Goal: Task Accomplishment & Management: Use online tool/utility

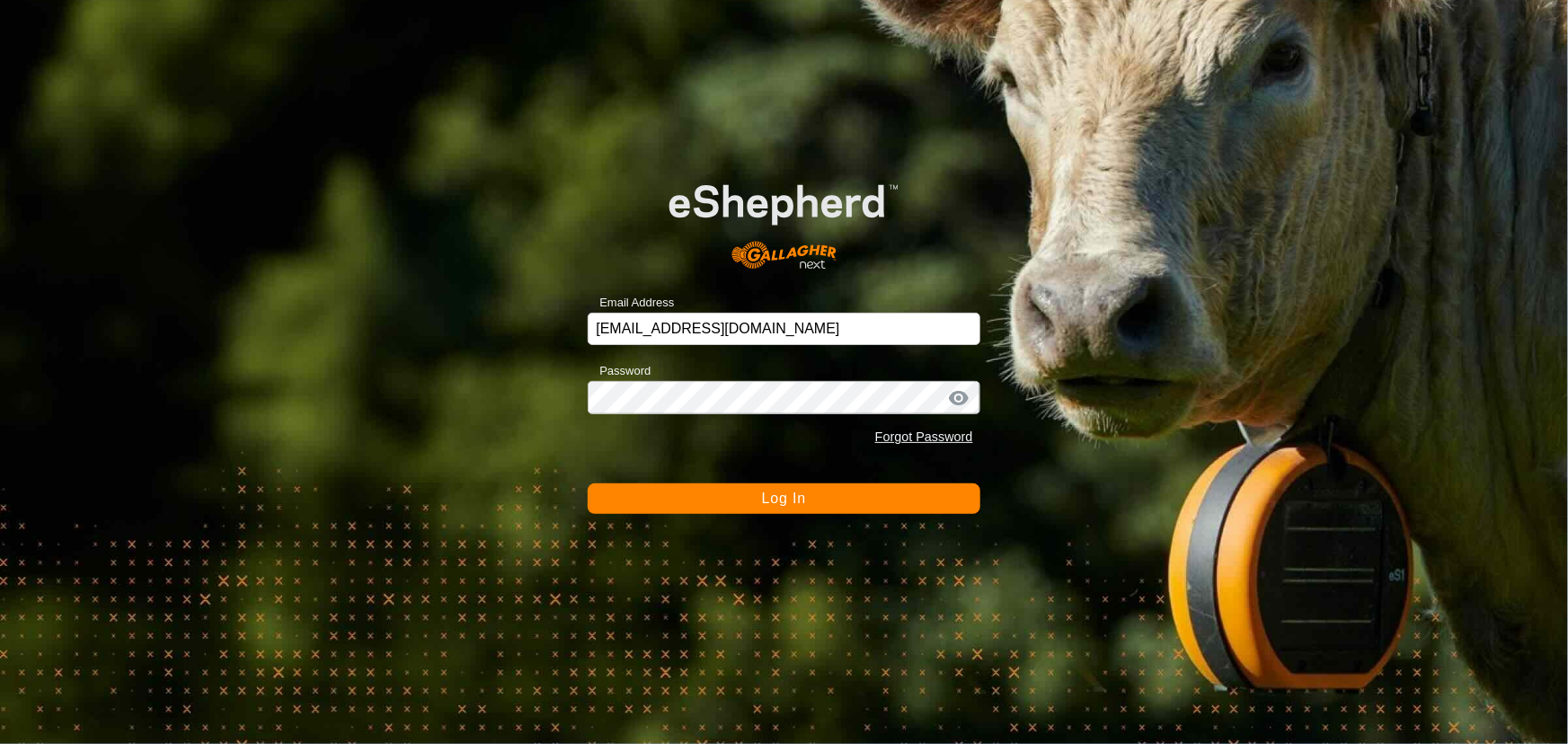
click at [694, 488] on button "Log In" at bounding box center [784, 498] width 392 height 30
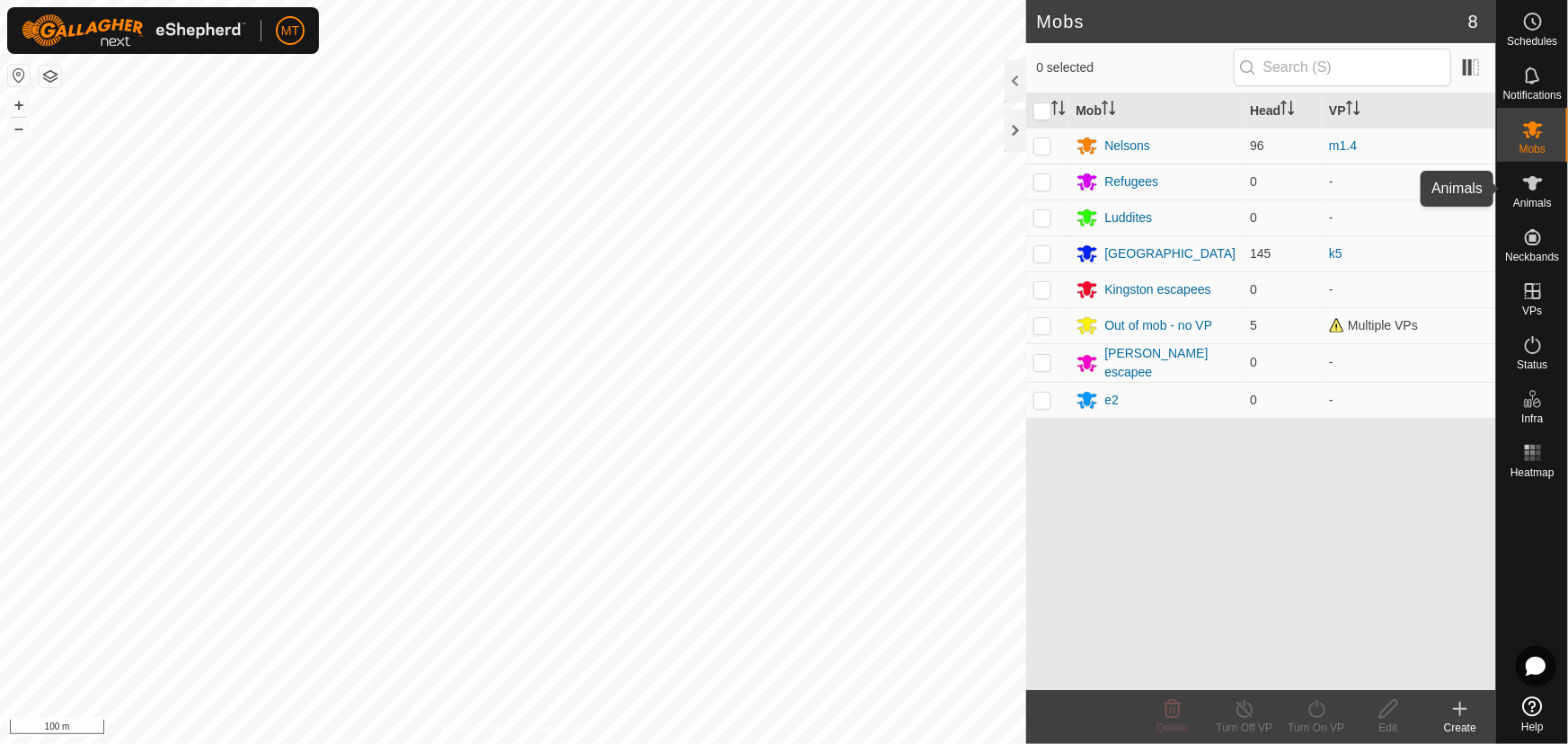
click at [1532, 189] on icon at bounding box center [1532, 183] width 21 height 21
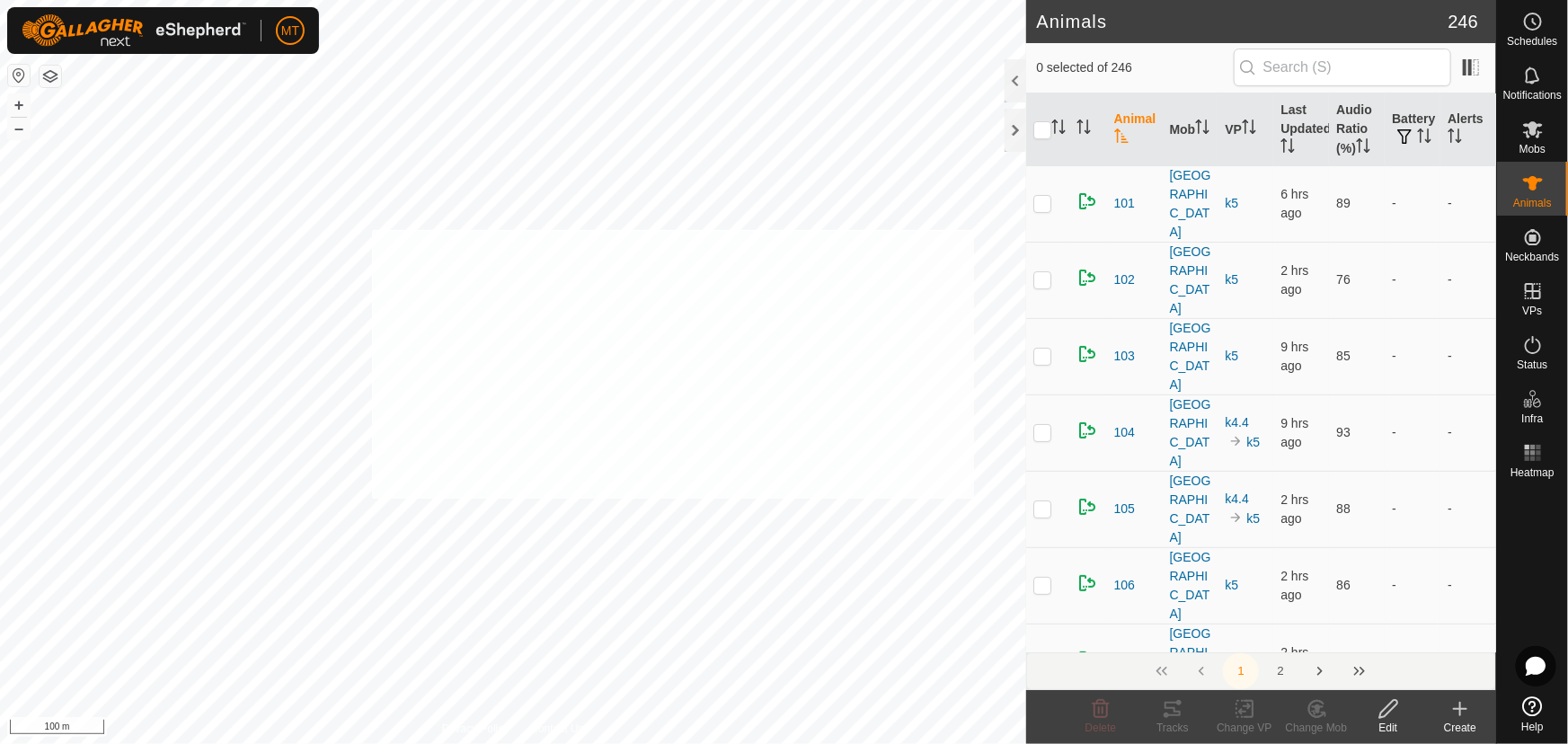
checkbox input "true"
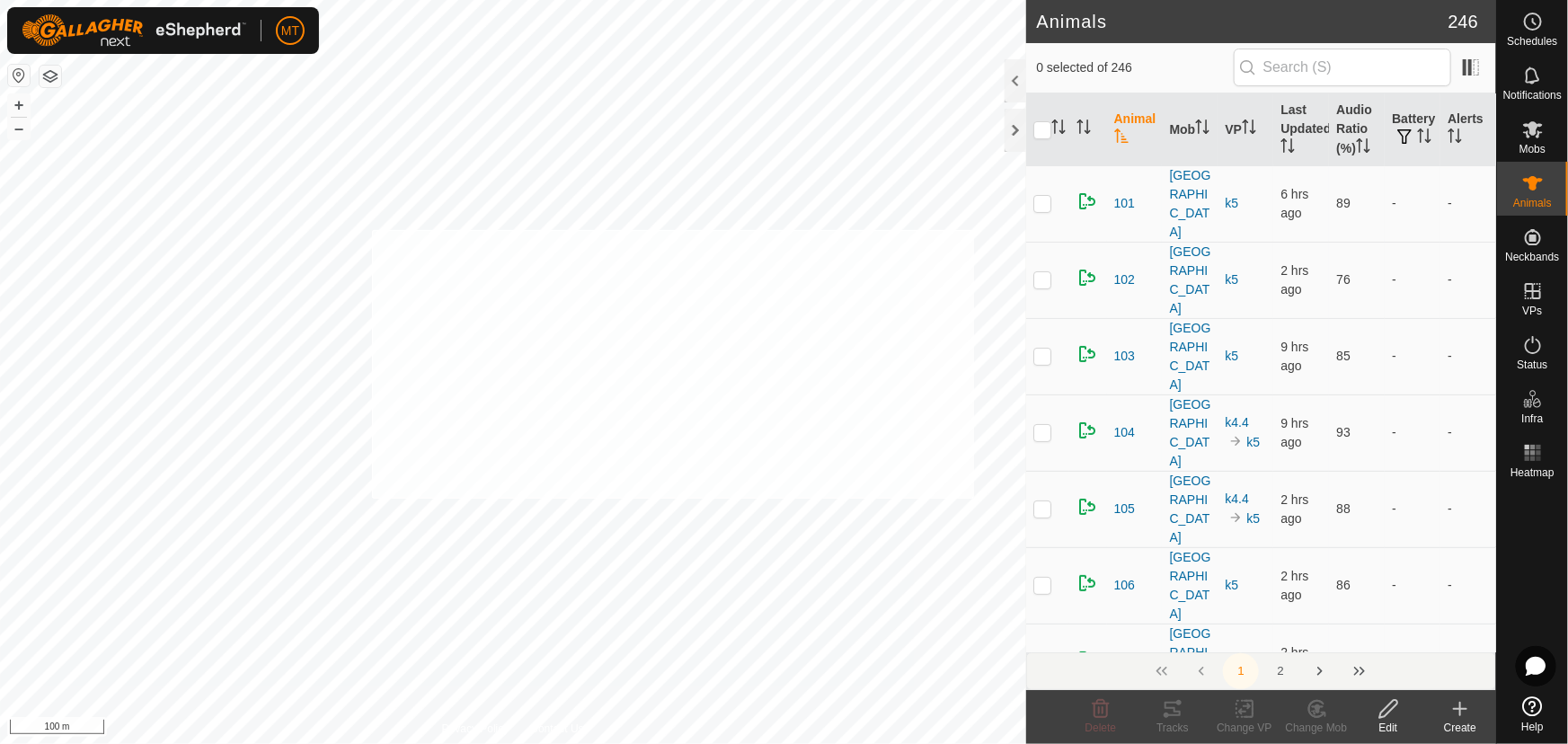
checkbox input "true"
click at [1050, 113] on th at bounding box center [1047, 130] width 43 height 73
click at [1056, 122] on icon "Activate to sort" at bounding box center [1059, 127] width 15 height 15
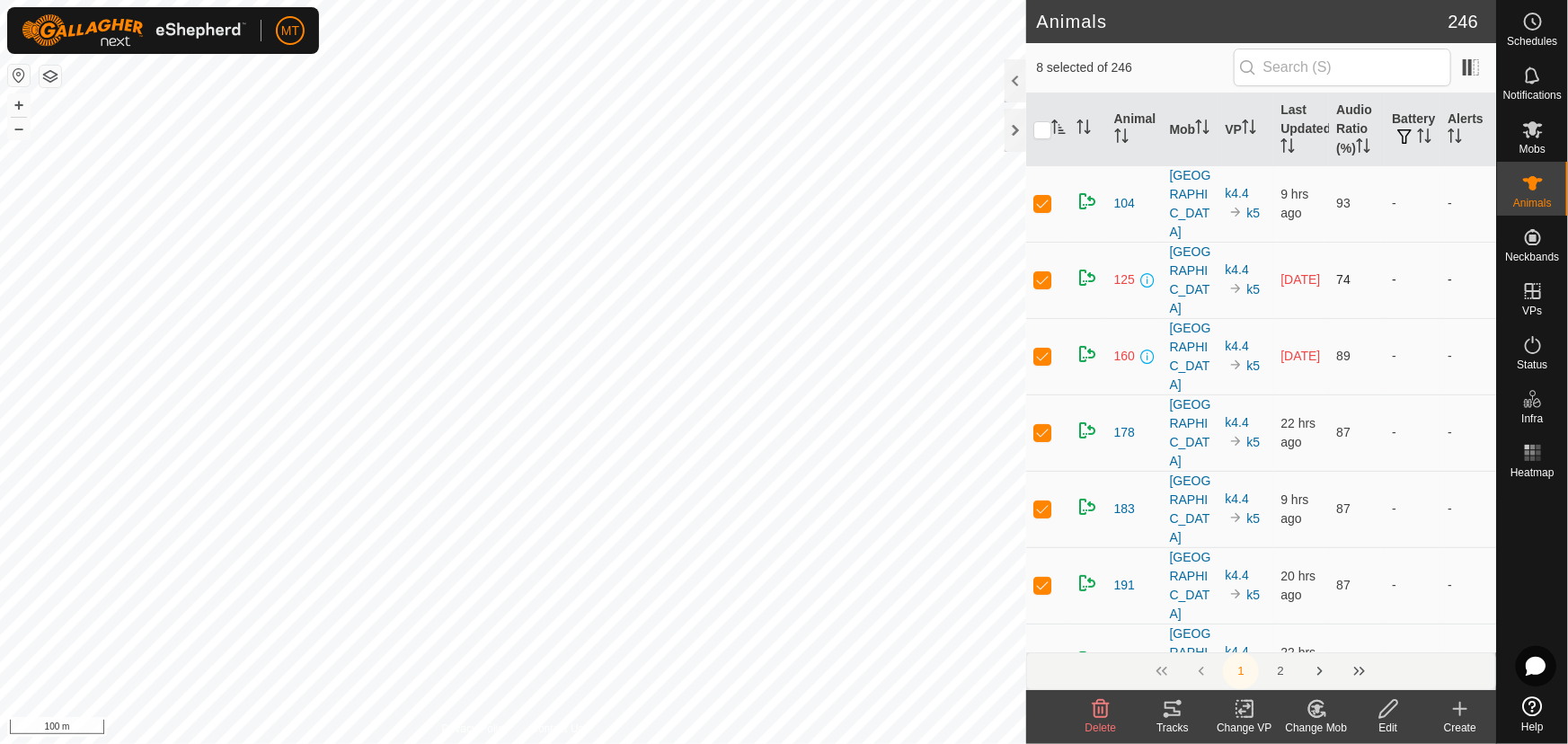
click at [1040, 272] on p-checkbox at bounding box center [1043, 279] width 18 height 15
checkbox input "false"
click at [1041, 272] on p-checkbox at bounding box center [1043, 279] width 18 height 15
checkbox input "false"
click at [1036, 272] on p-checkbox at bounding box center [1043, 279] width 18 height 15
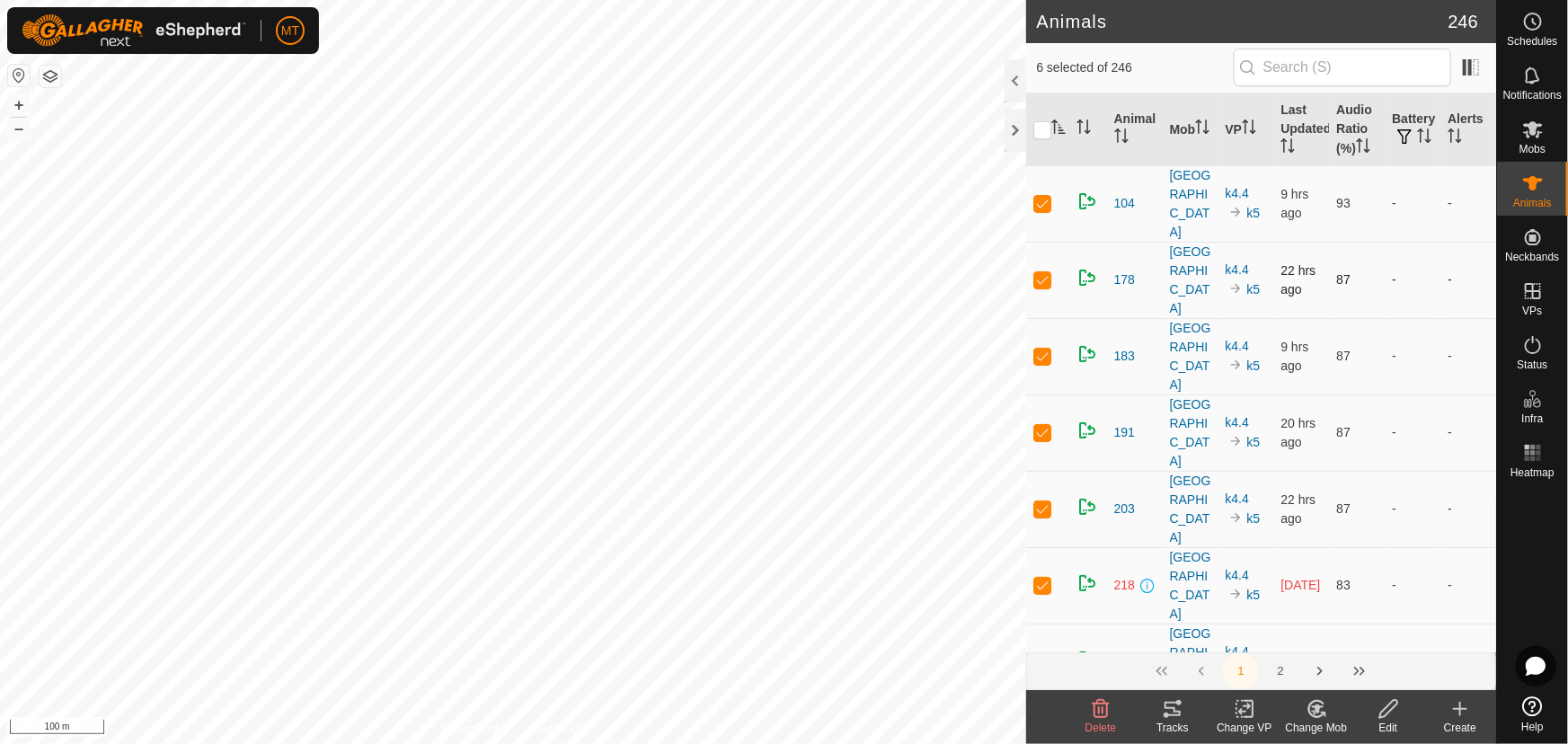
checkbox input "false"
click at [1038, 502] on p-checkbox at bounding box center [1043, 509] width 18 height 15
checkbox input "false"
click at [1038, 425] on p-checkbox at bounding box center [1043, 433] width 18 height 15
checkbox input "false"
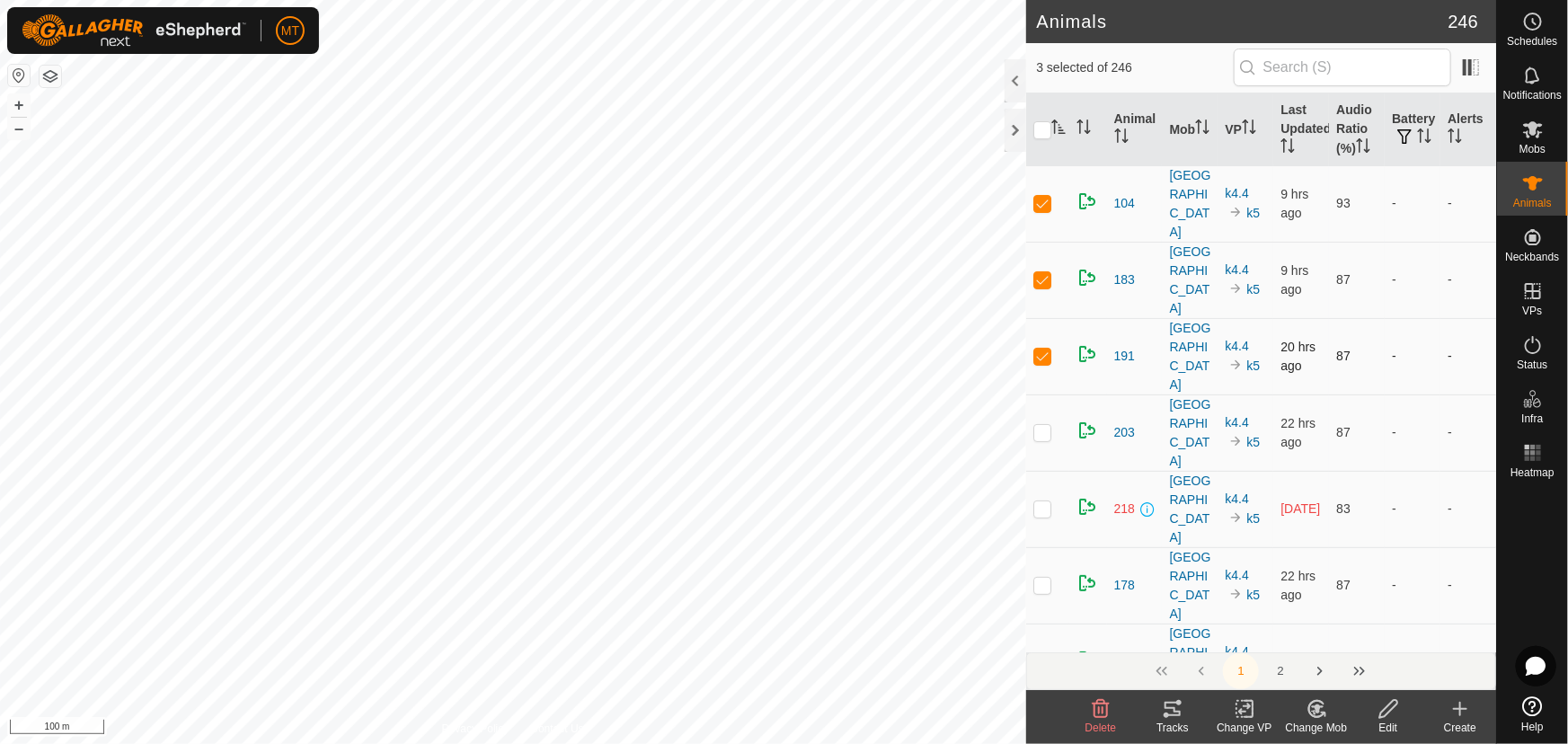
click at [1043, 349] on p-checkbox at bounding box center [1043, 356] width 18 height 15
checkbox input "false"
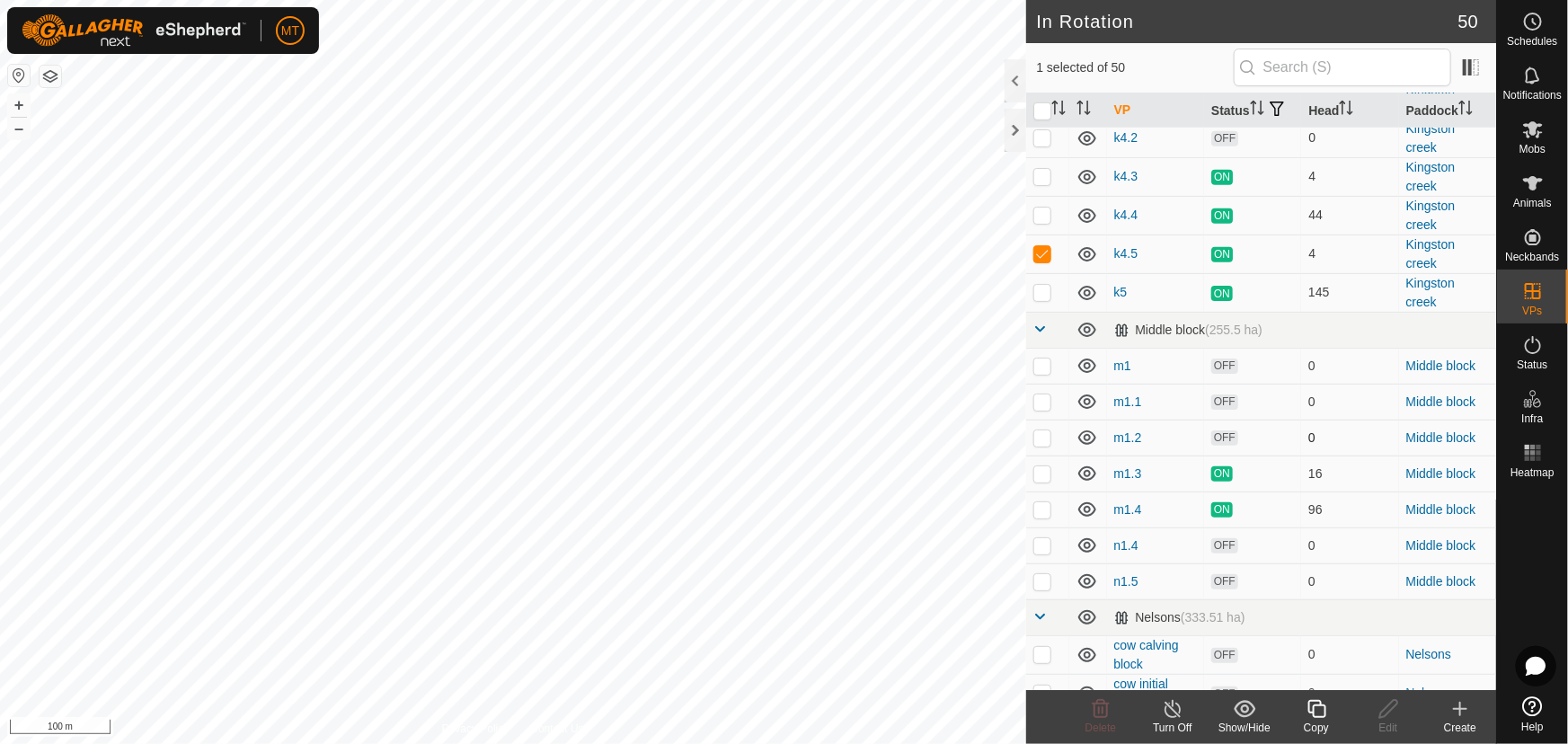
scroll to position [653, 0]
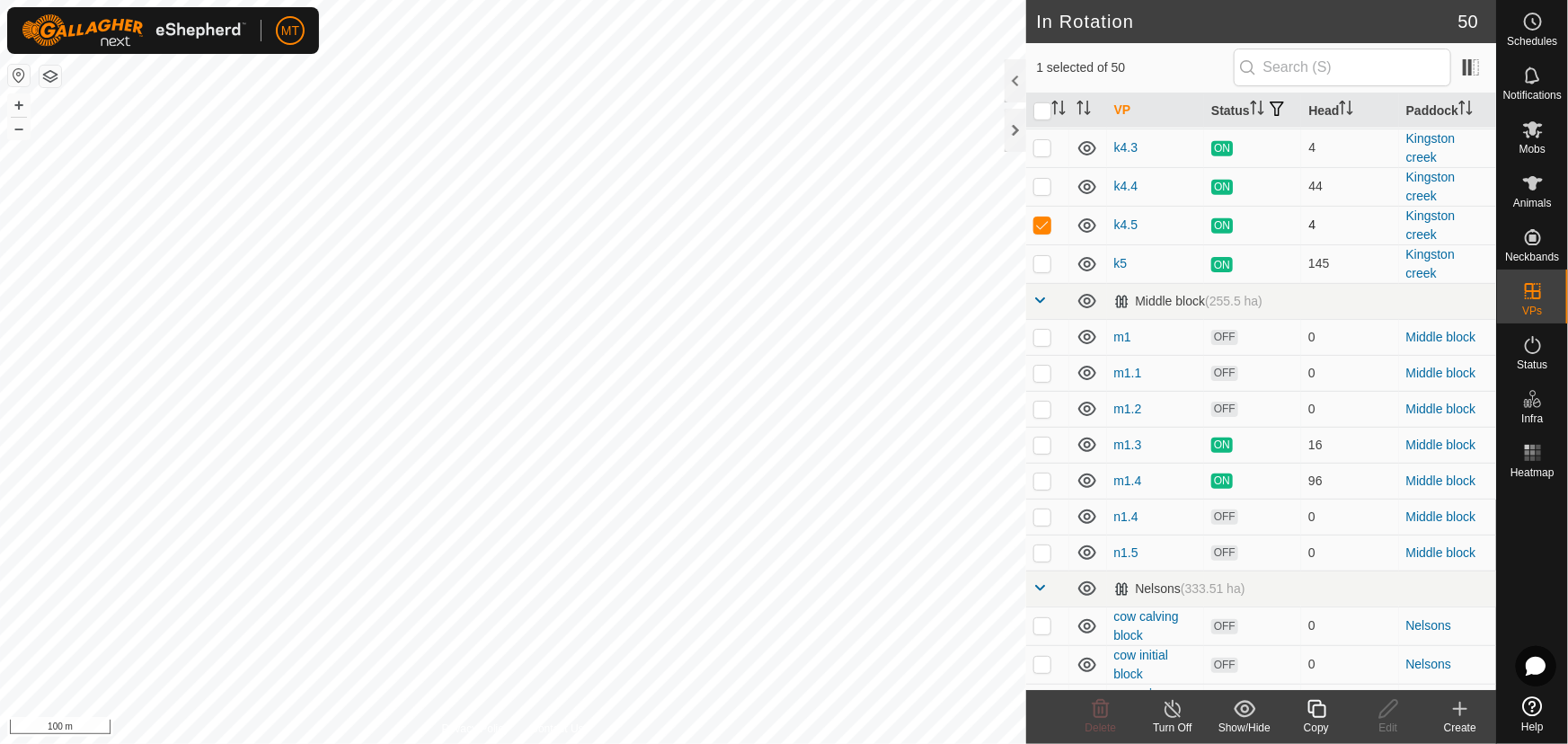
click at [1042, 231] on p-checkbox at bounding box center [1043, 225] width 18 height 15
checkbox input "false"
click at [1037, 488] on p-checkbox at bounding box center [1043, 481] width 18 height 15
checkbox input "true"
click at [1314, 714] on icon at bounding box center [1316, 708] width 22 height 21
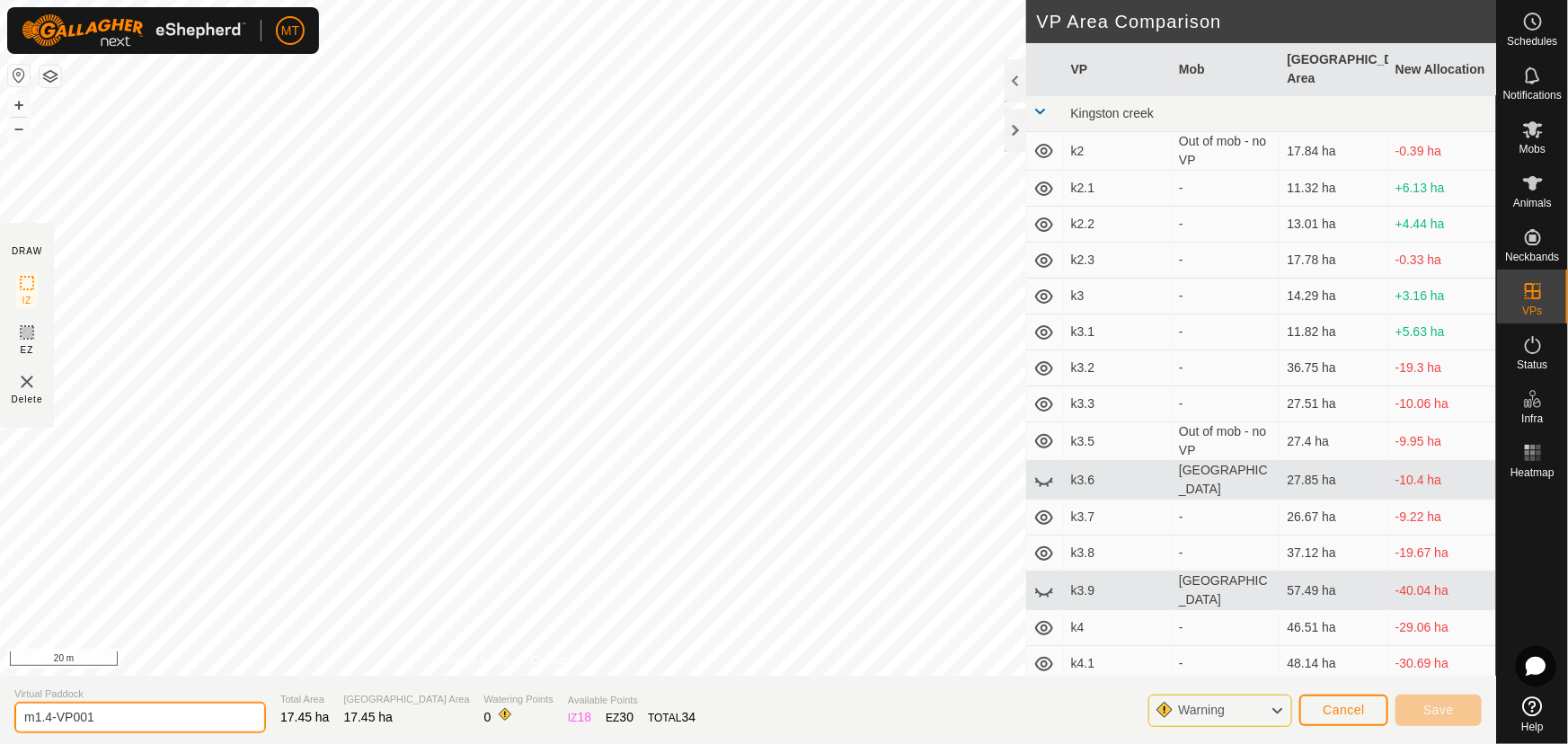
drag, startPoint x: 135, startPoint y: 713, endPoint x: 0, endPoint y: 736, distance: 136.9
click at [0, 736] on section "Virtual Paddock m1.4-VP001 Total Area 17.45 ha Grazing Area 17.45 ha Watering P…" at bounding box center [748, 710] width 1496 height 68
type input "m1.5"
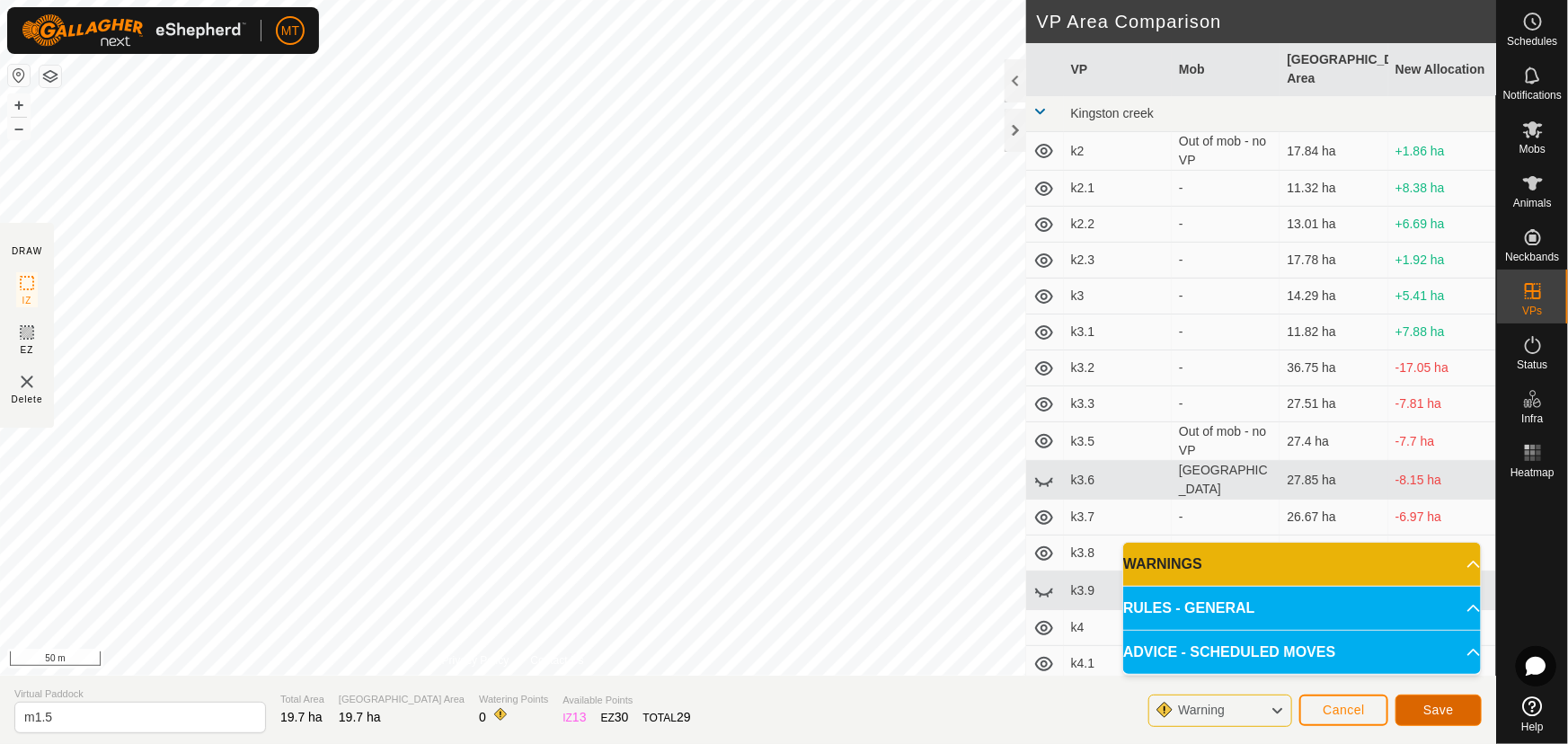
click at [1441, 712] on span "Save" at bounding box center [1438, 710] width 30 height 15
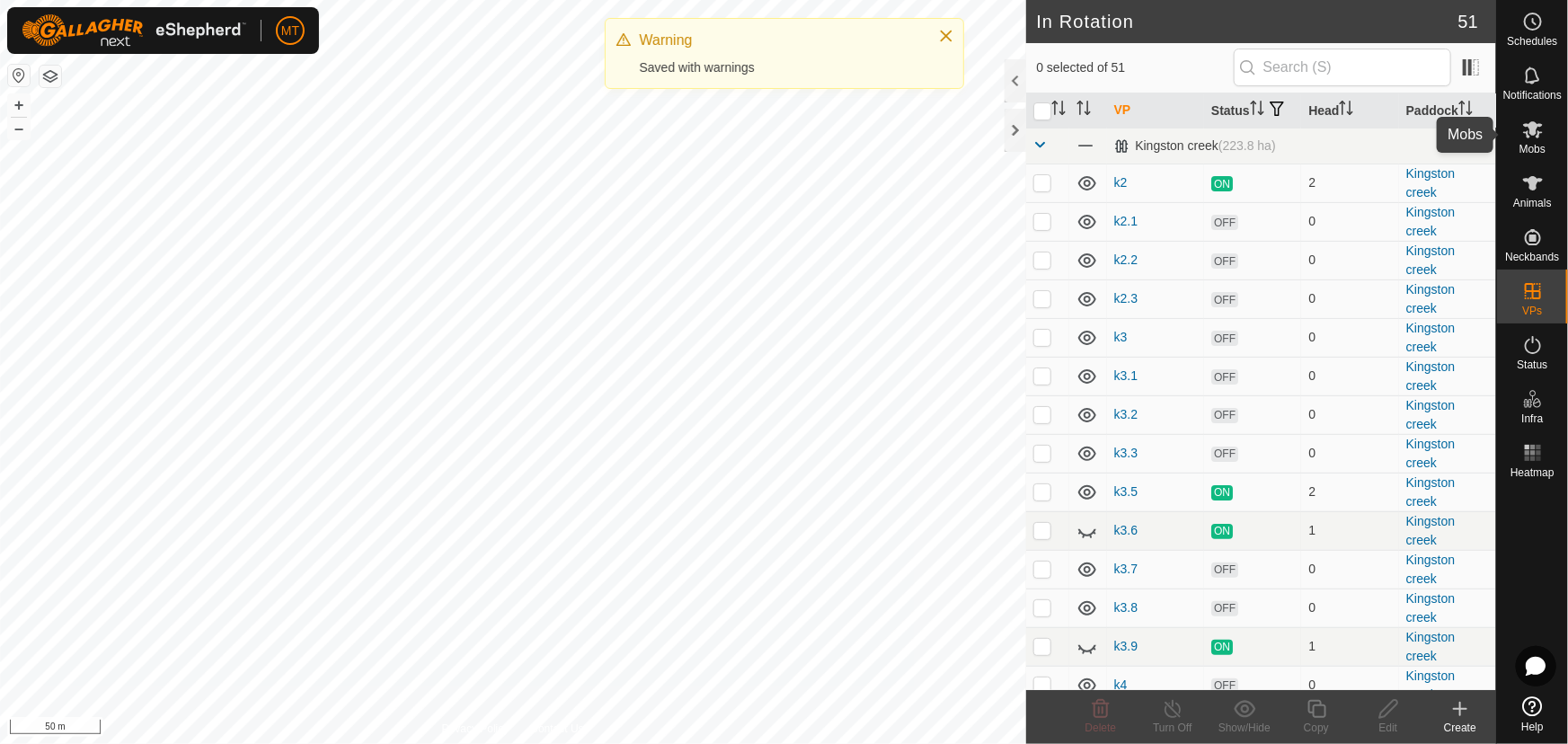
click at [1536, 144] on span "Mobs" at bounding box center [1532, 150] width 26 height 11
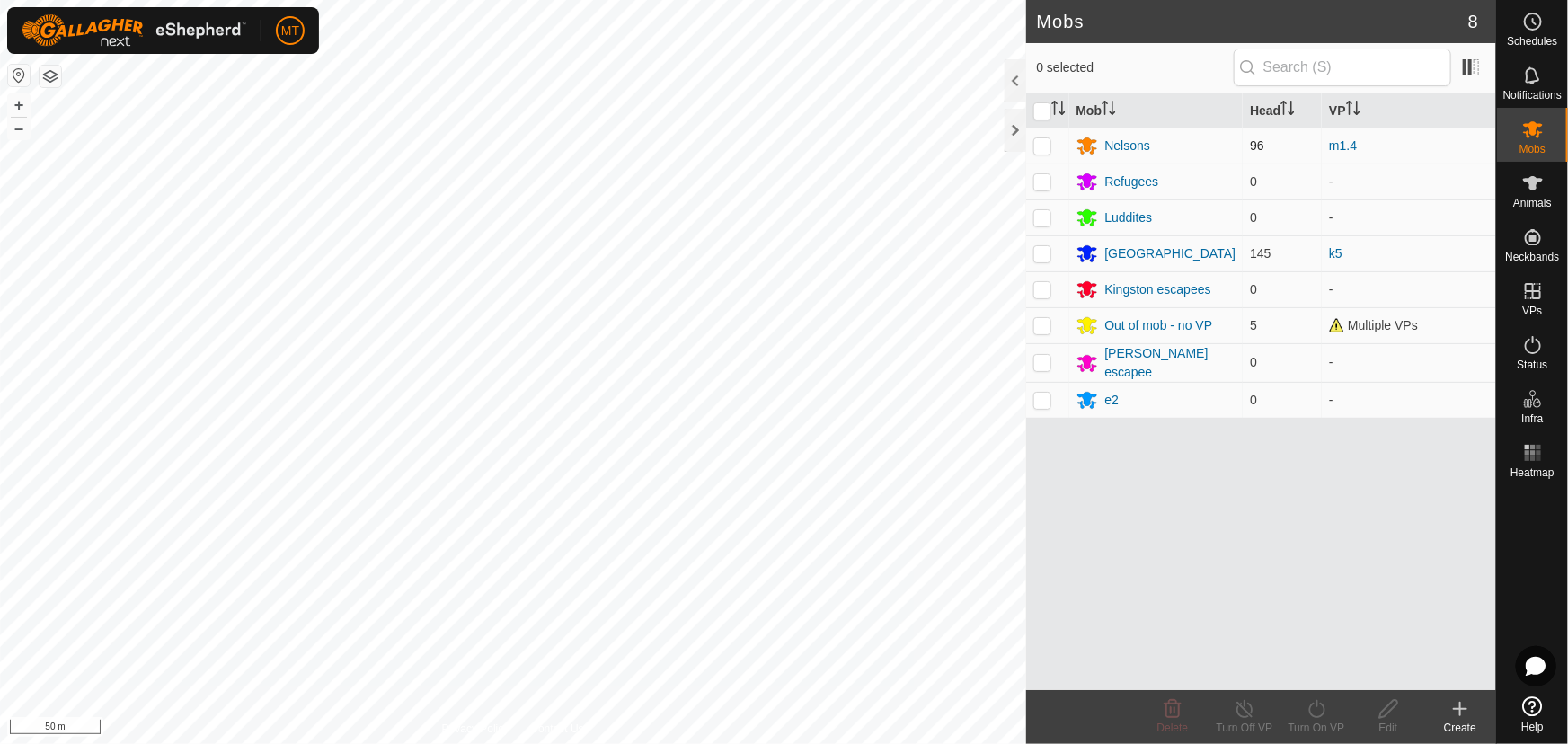
click at [1048, 144] on p-checkbox at bounding box center [1043, 146] width 18 height 15
checkbox input "true"
click at [1321, 717] on icon at bounding box center [1316, 708] width 22 height 21
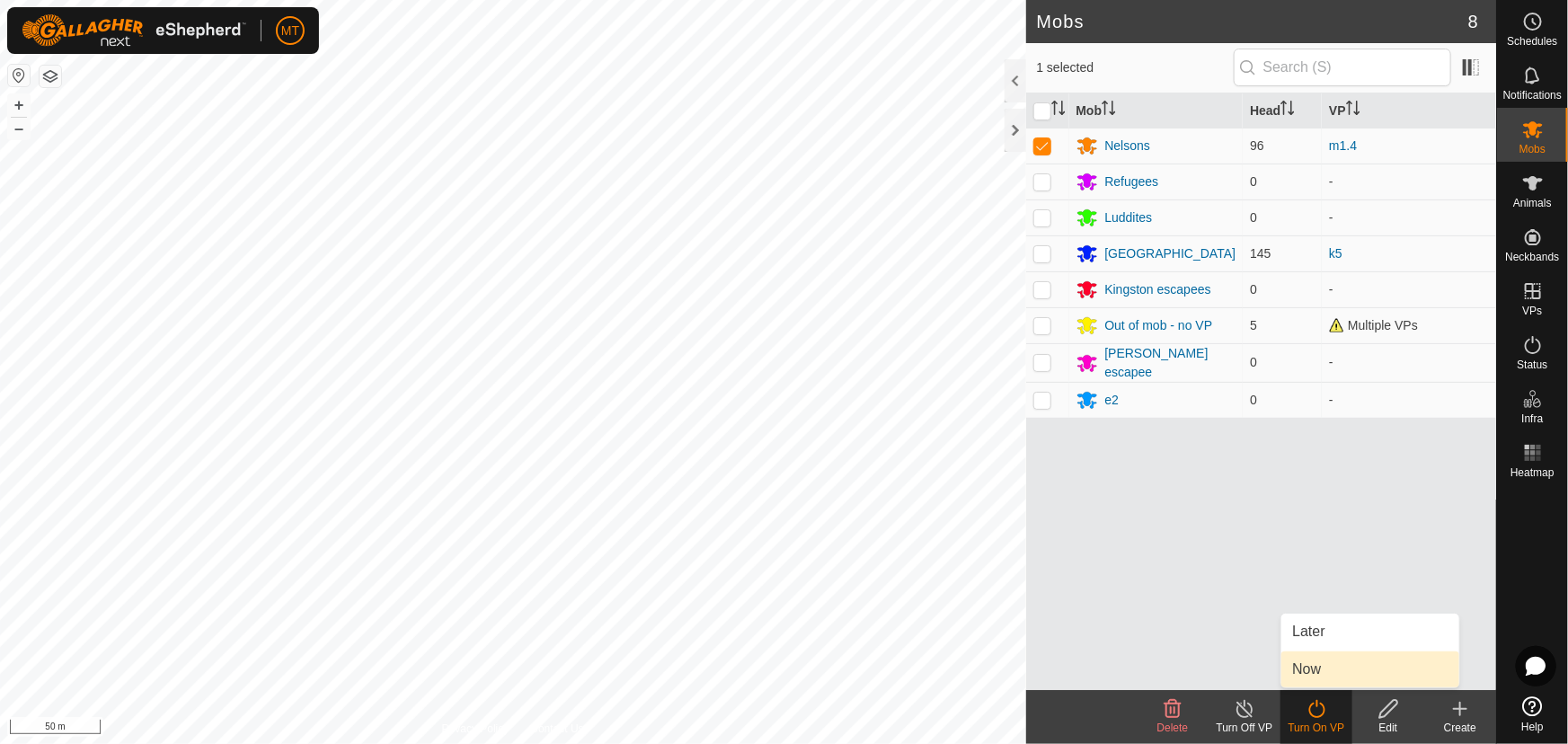
click at [1334, 674] on link "Now" at bounding box center [1371, 669] width 178 height 36
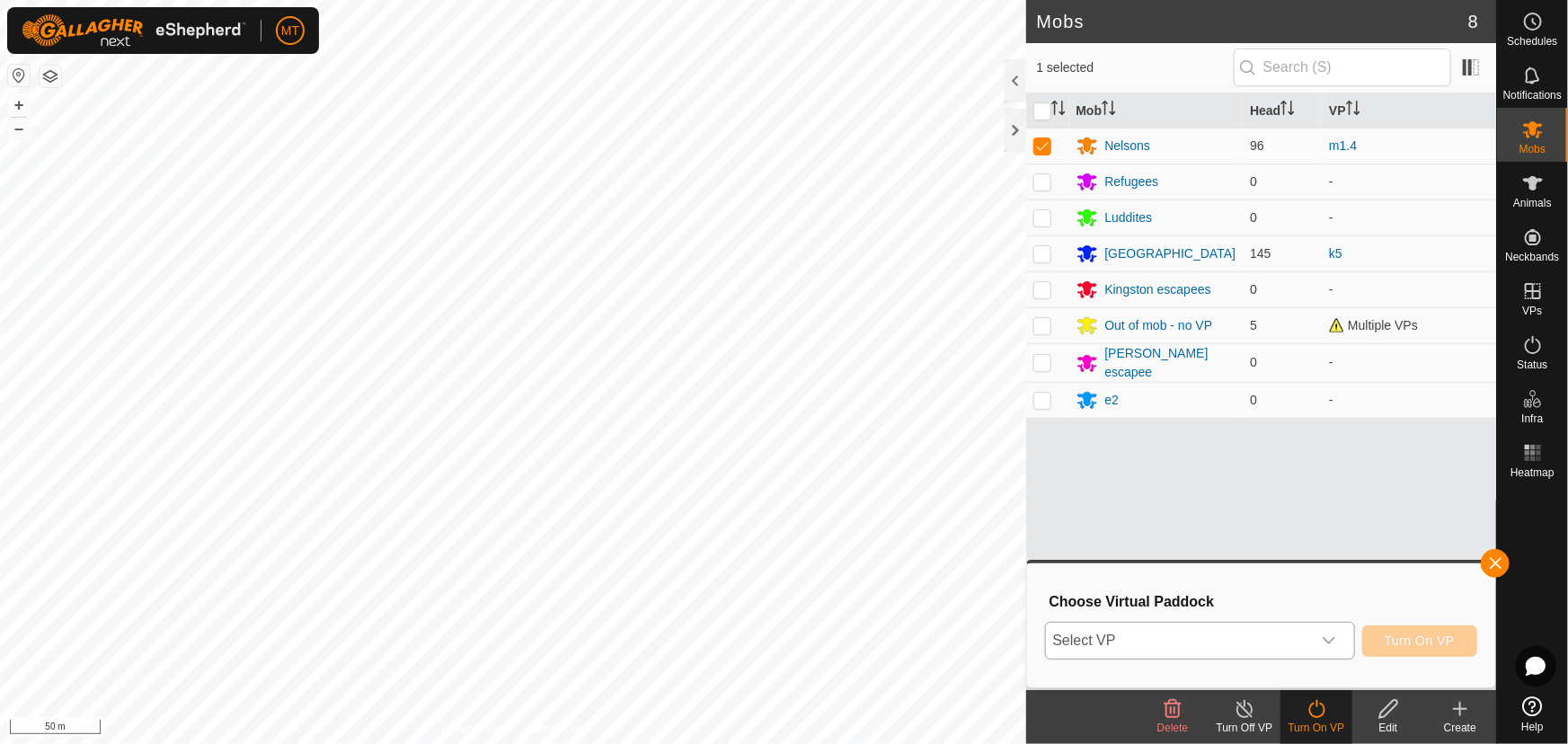
click at [1195, 641] on span "Select VP" at bounding box center [1179, 640] width 265 height 36
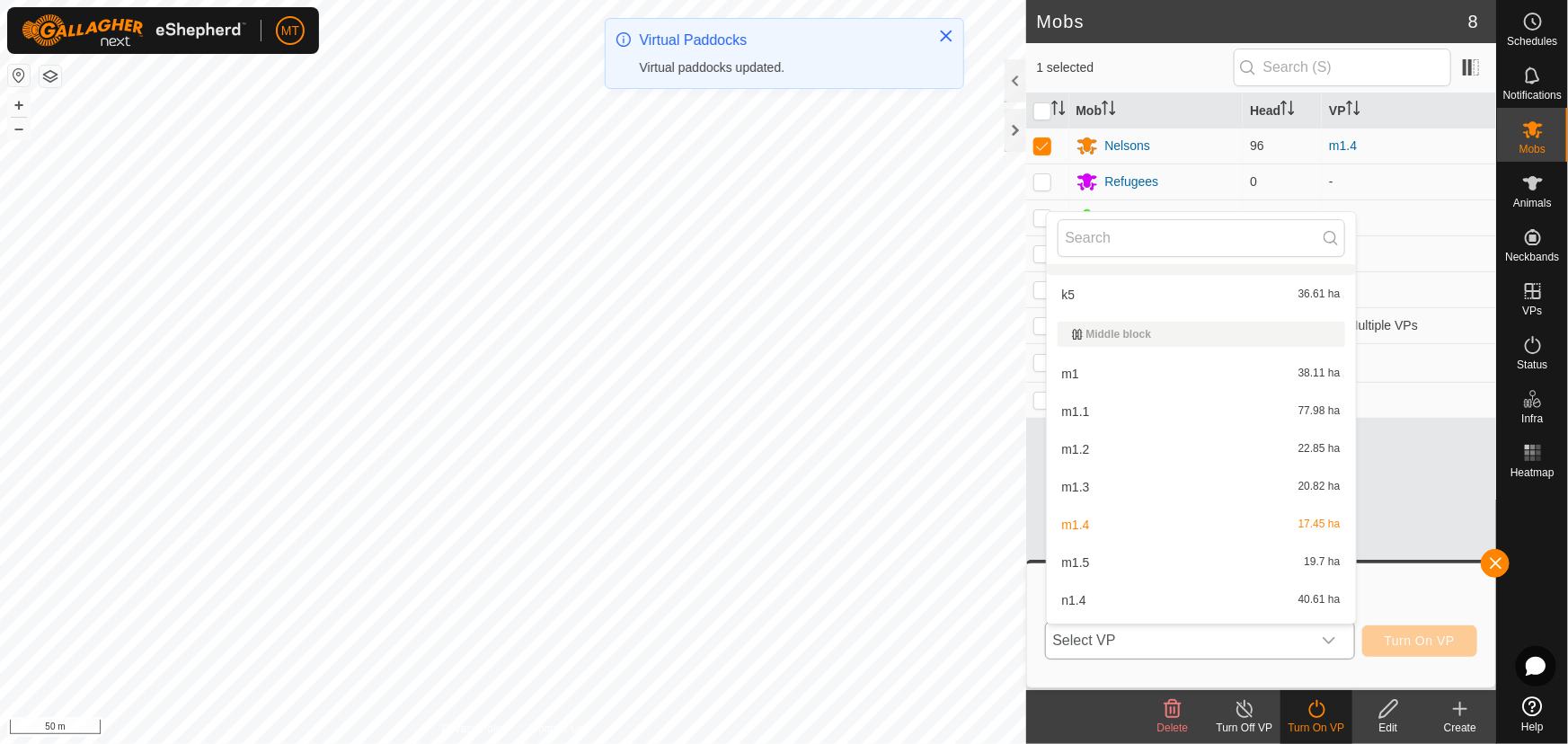
scroll to position [836, 0]
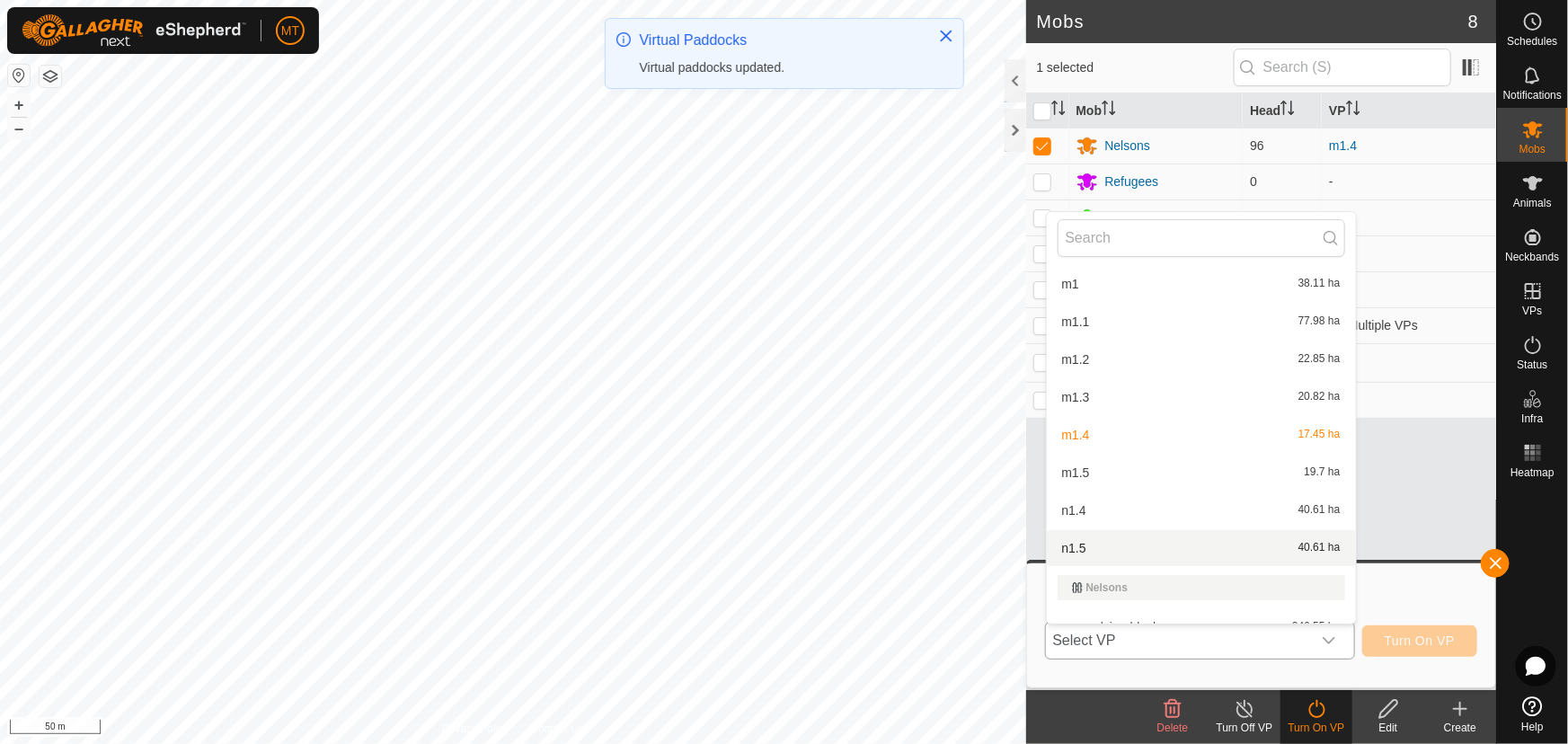
click at [1118, 544] on li "n1.5 40.61 ha" at bounding box center [1201, 547] width 310 height 36
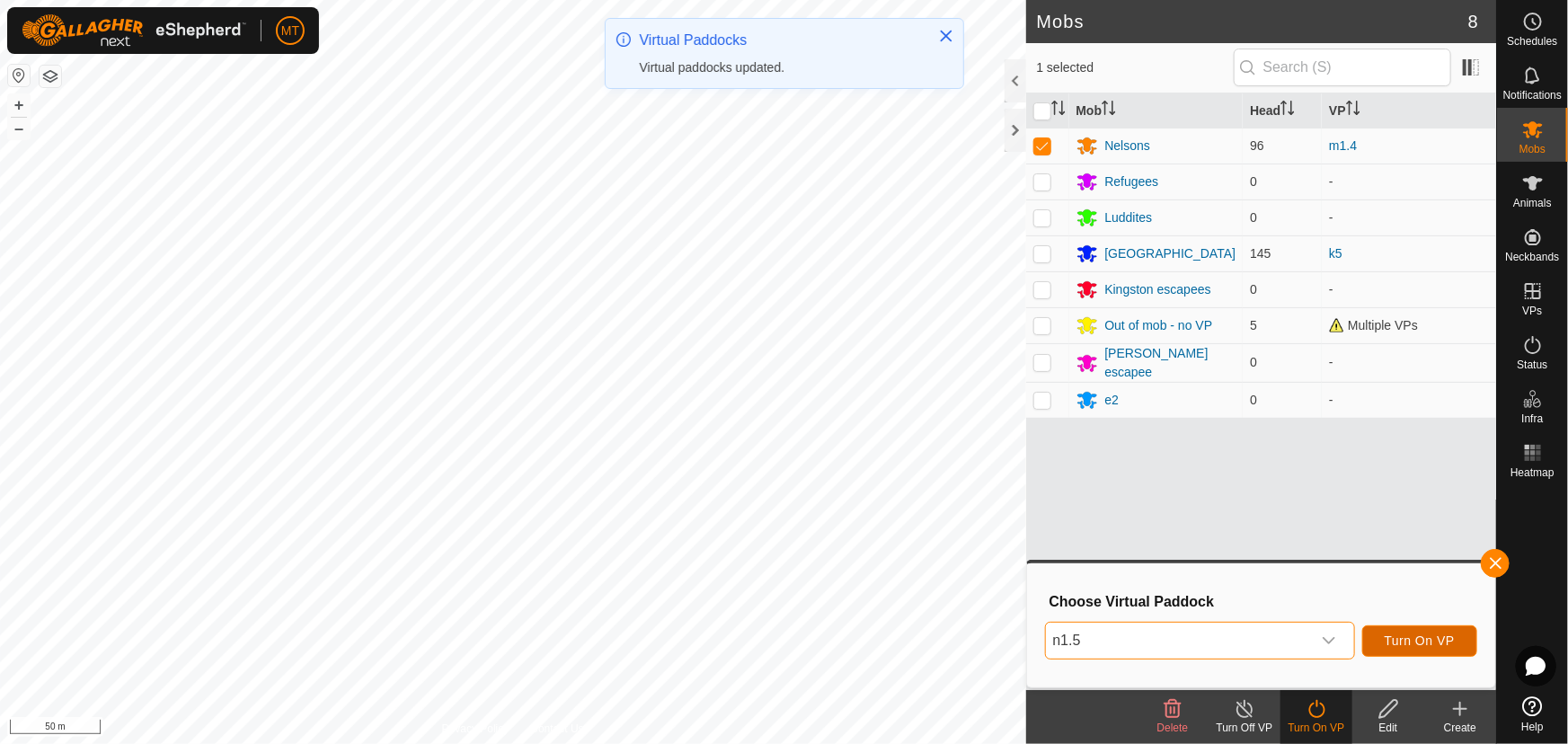
click at [1415, 626] on button "Turn On VP" at bounding box center [1419, 641] width 115 height 31
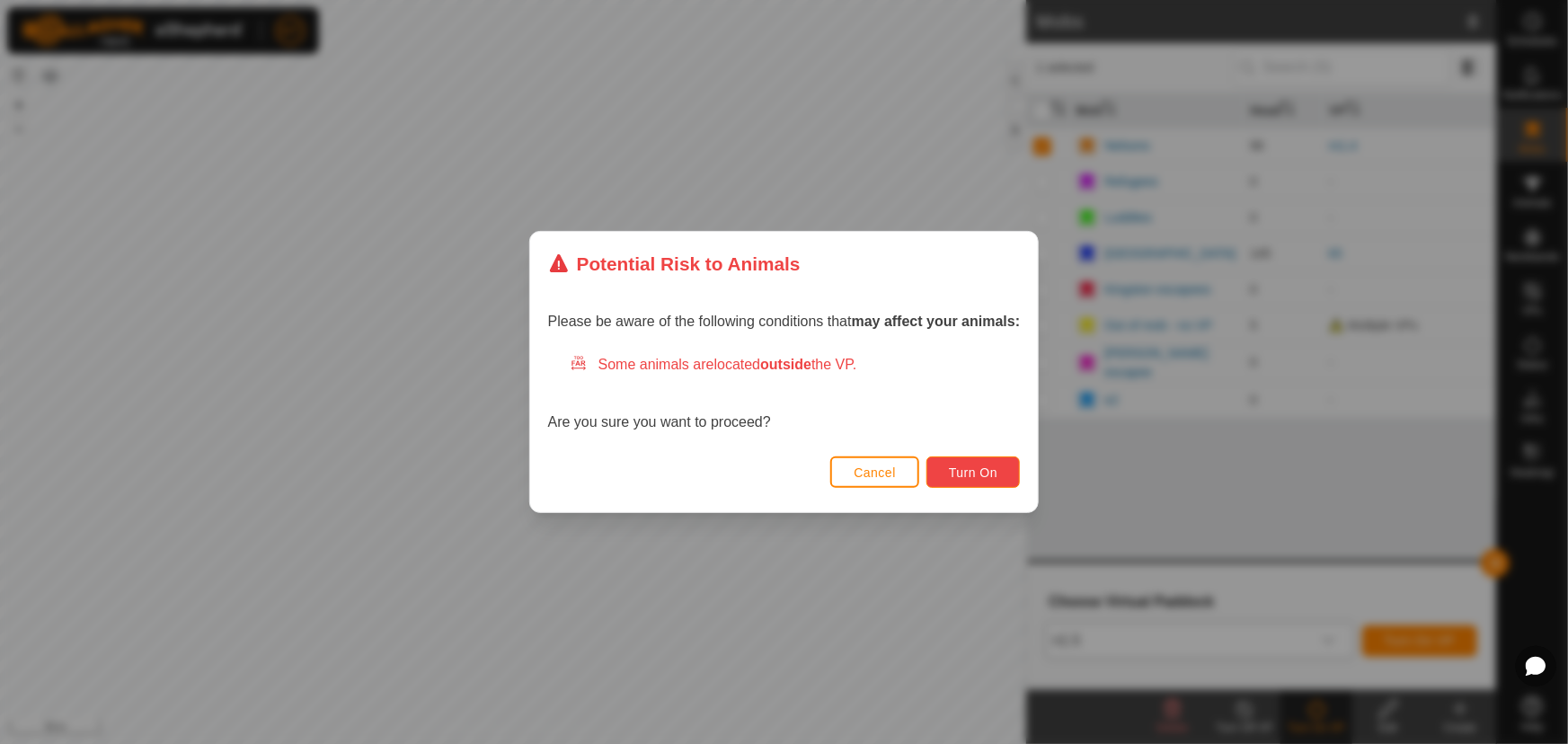
click at [970, 461] on button "Turn On" at bounding box center [974, 472] width 94 height 31
